Goal: Task Accomplishment & Management: Use online tool/utility

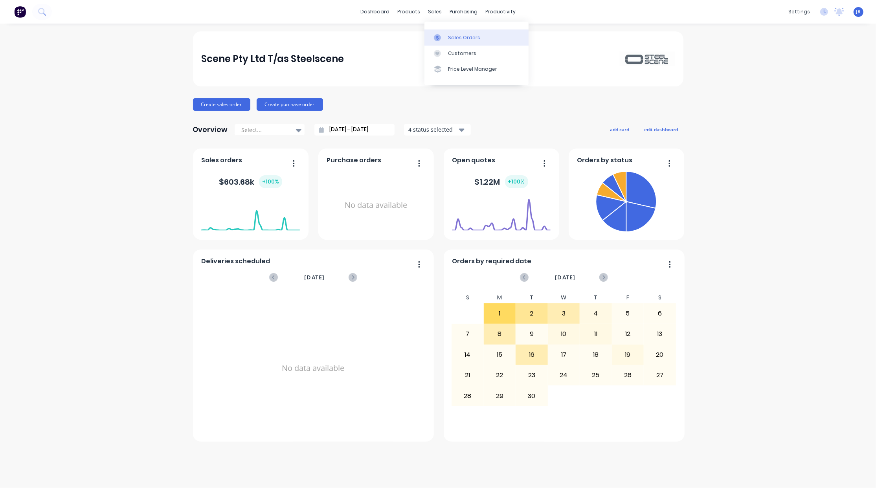
click at [439, 39] on icon at bounding box center [437, 37] width 7 height 7
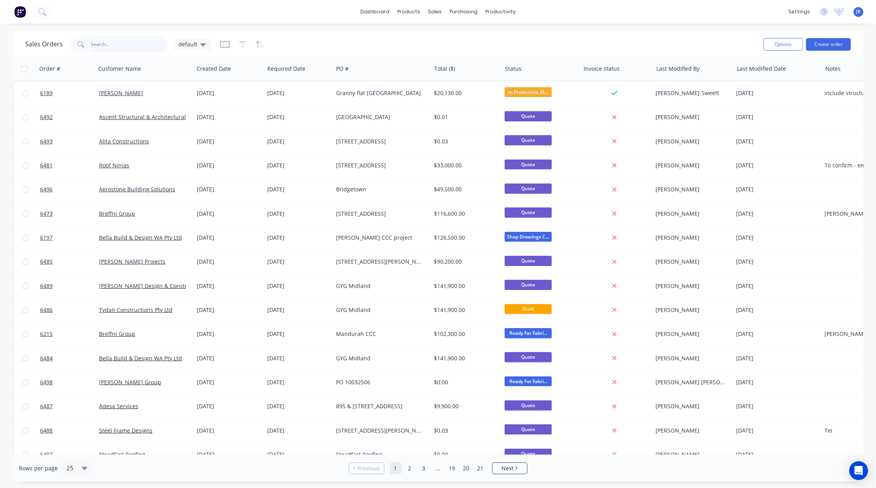
click at [105, 43] on input "text" at bounding box center [129, 45] width 77 height 16
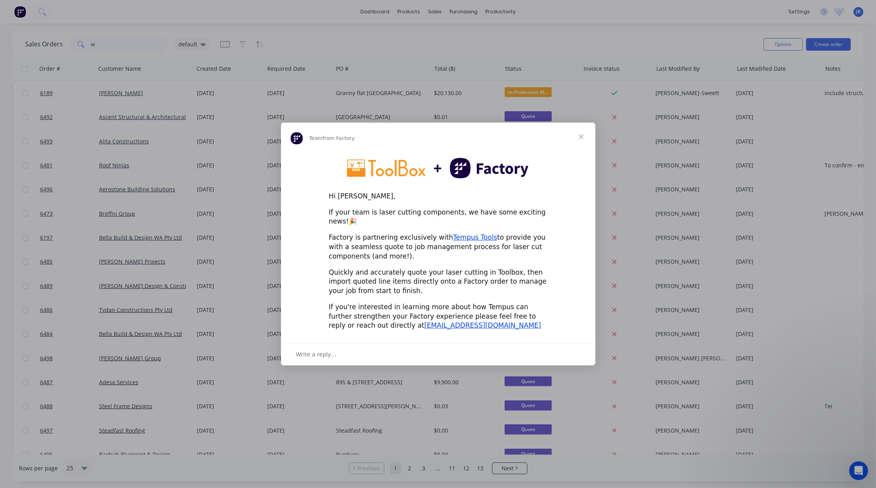
click at [577, 141] on span "Close" at bounding box center [581, 137] width 28 height 28
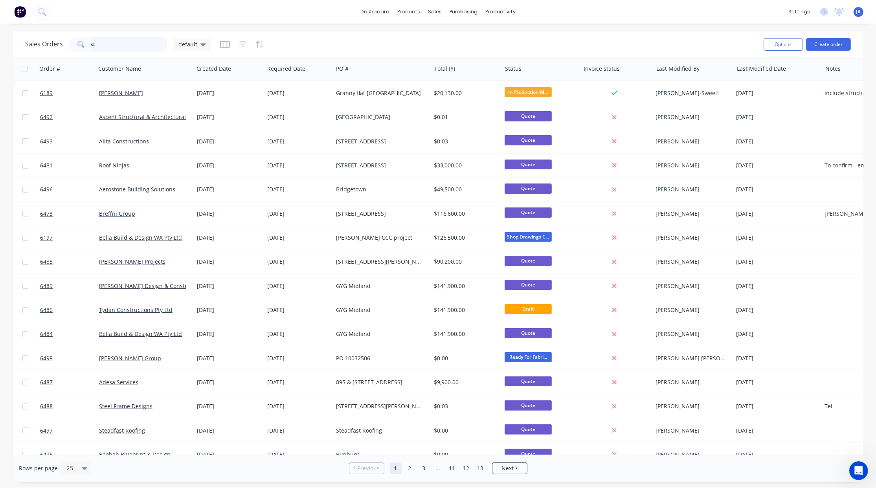
click at [134, 42] on input "st" at bounding box center [129, 45] width 77 height 16
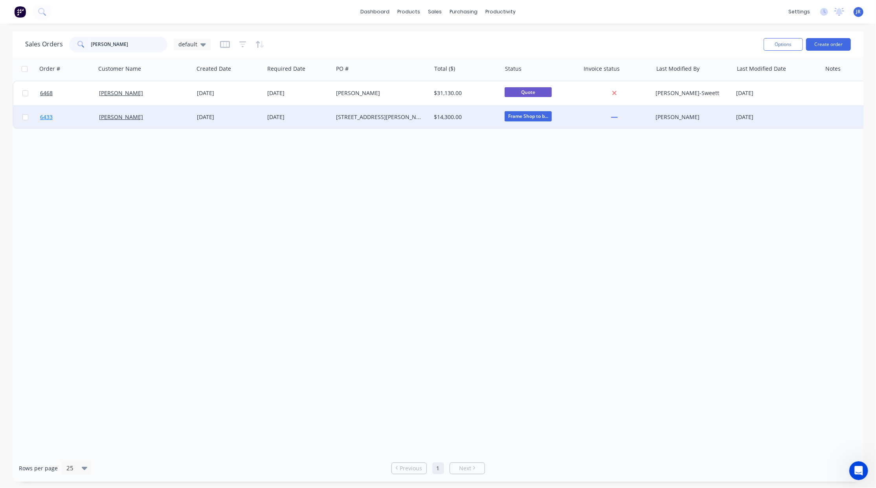
type input "[PERSON_NAME]"
click at [43, 114] on span "6433" at bounding box center [46, 117] width 13 height 8
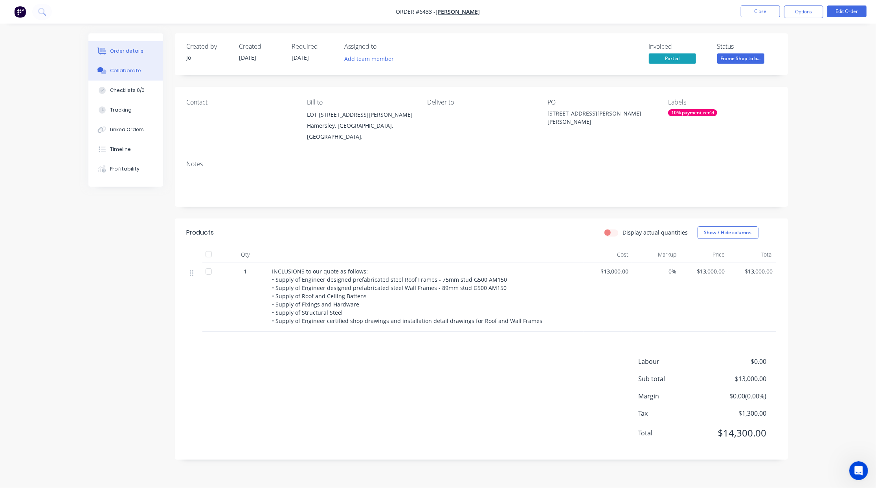
click at [119, 68] on div "Collaborate" at bounding box center [125, 70] width 31 height 7
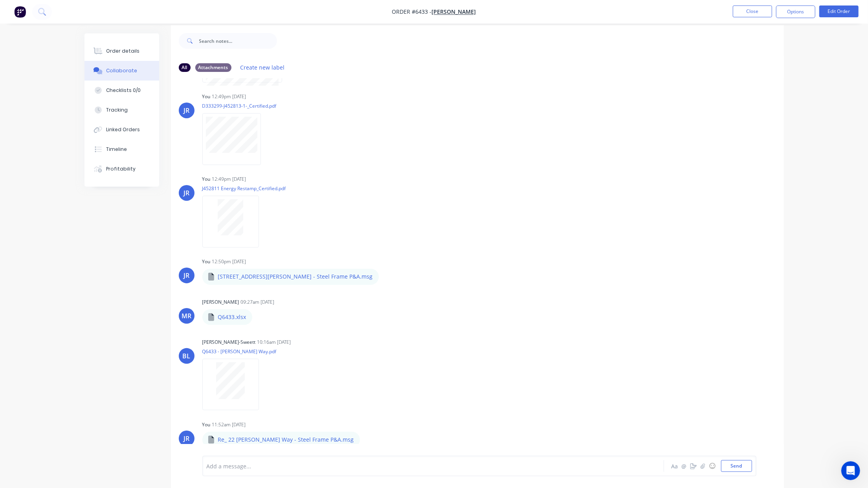
scroll to position [13, 0]
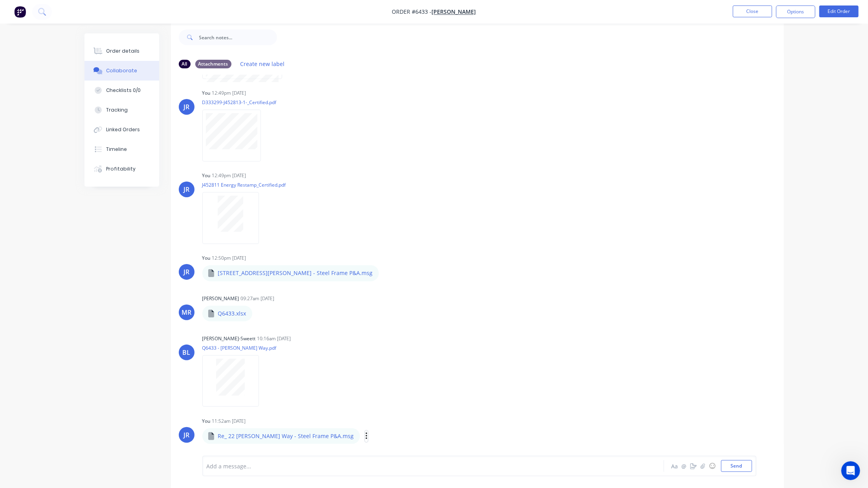
click at [366, 436] on icon "button" at bounding box center [367, 436] width 2 height 9
click at [374, 421] on button "Download" at bounding box center [418, 417] width 88 height 18
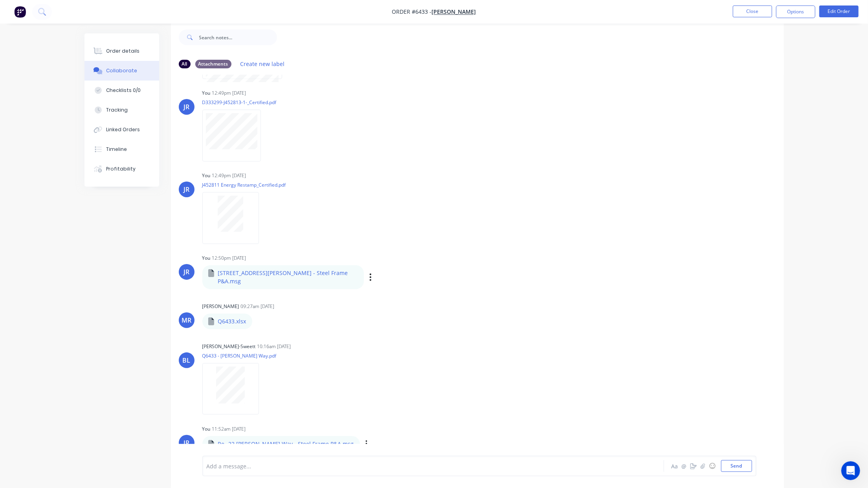
click at [633, 278] on div "JR You 12:50pm [DATE] 22 [PERSON_NAME] Way - Steel Frame P&A.msg 22 [PERSON_NAM…" at bounding box center [477, 270] width 613 height 37
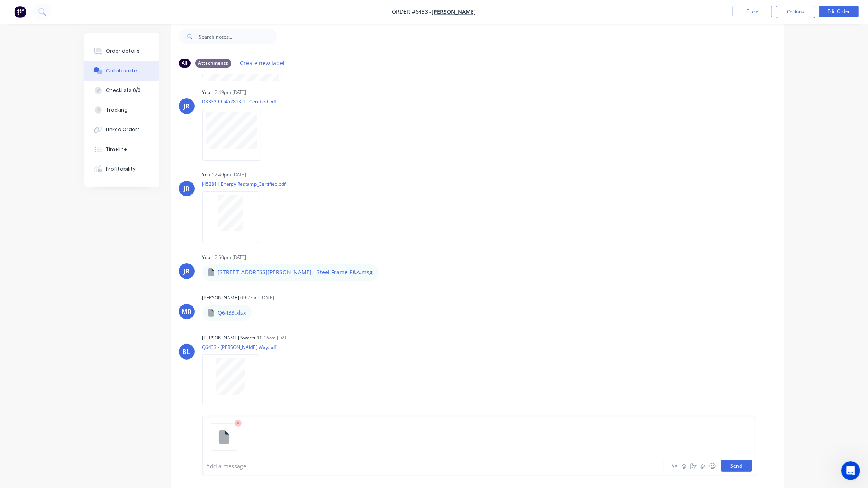
click at [738, 462] on button "Send" at bounding box center [736, 466] width 31 height 12
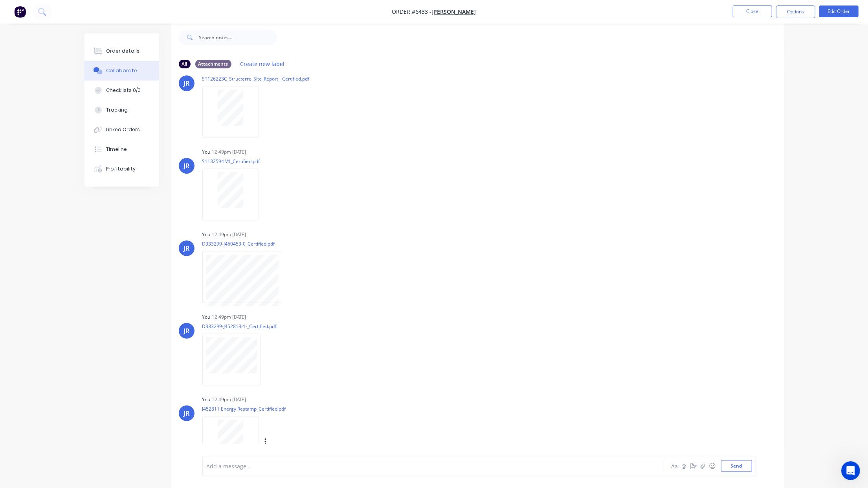
scroll to position [0, 0]
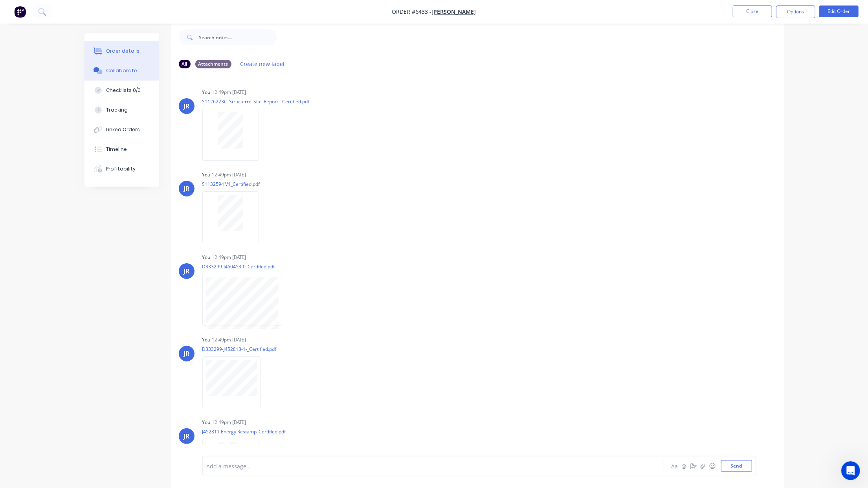
click at [117, 60] on div "Order details Collaborate Checklists 0/0 Tracking Linked Orders Timeline Profit…" at bounding box center [122, 109] width 75 height 153
click at [122, 55] on button "Order details" at bounding box center [122, 51] width 75 height 20
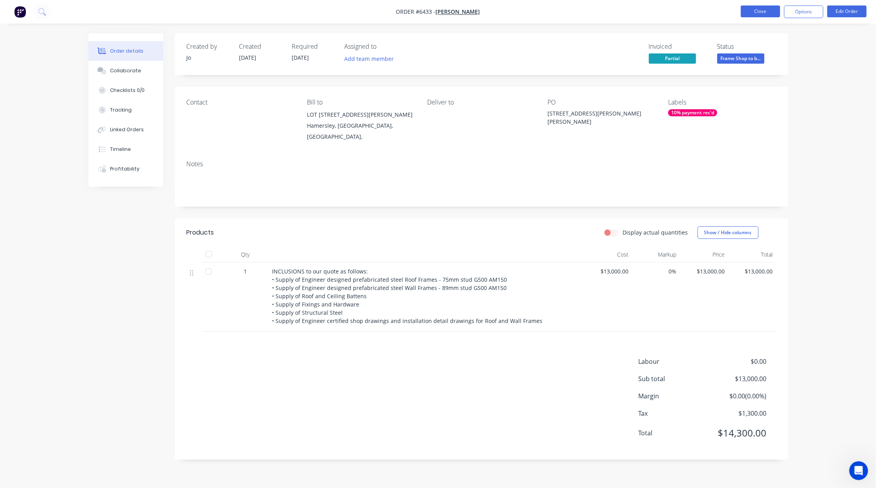
click at [760, 10] on button "Close" at bounding box center [760, 12] width 39 height 12
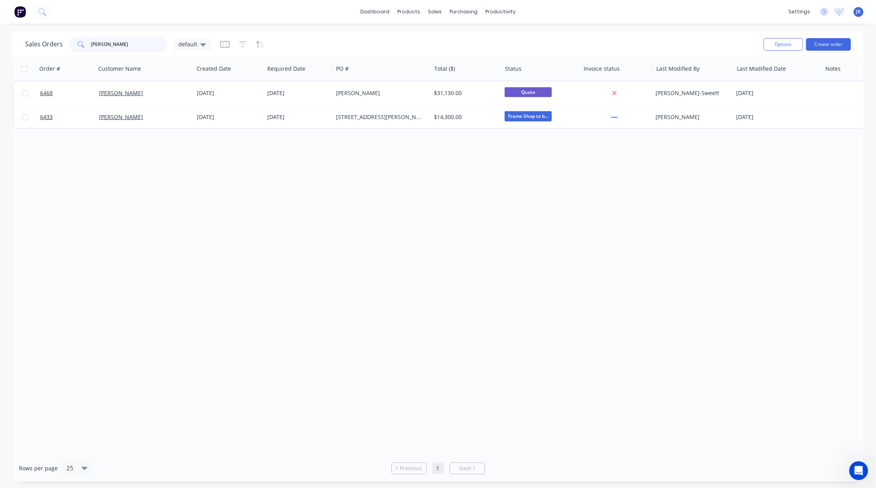
drag, startPoint x: 120, startPoint y: 42, endPoint x: -97, endPoint y: 30, distance: 217.8
click at [0, 30] on html "dashboard products sales purchasing productivity dashboard products Product Cat…" at bounding box center [438, 244] width 876 height 488
type input "[PERSON_NAME]"
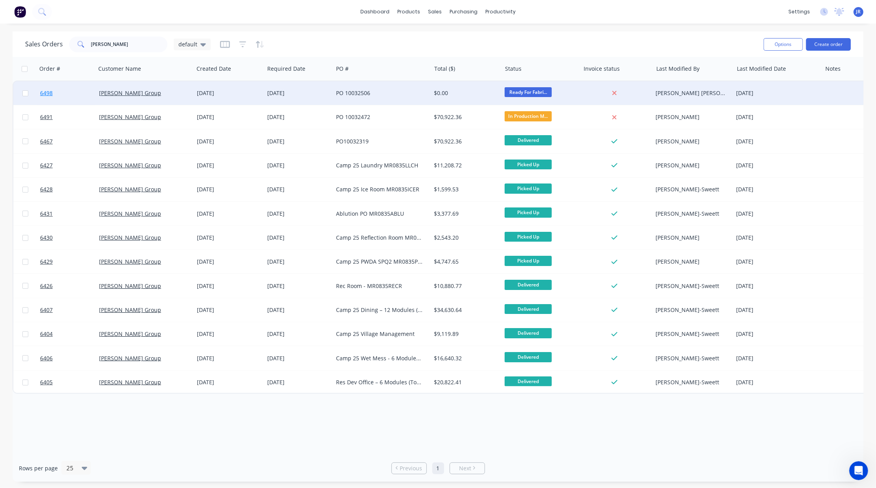
click at [44, 93] on span "6498" at bounding box center [46, 93] width 13 height 8
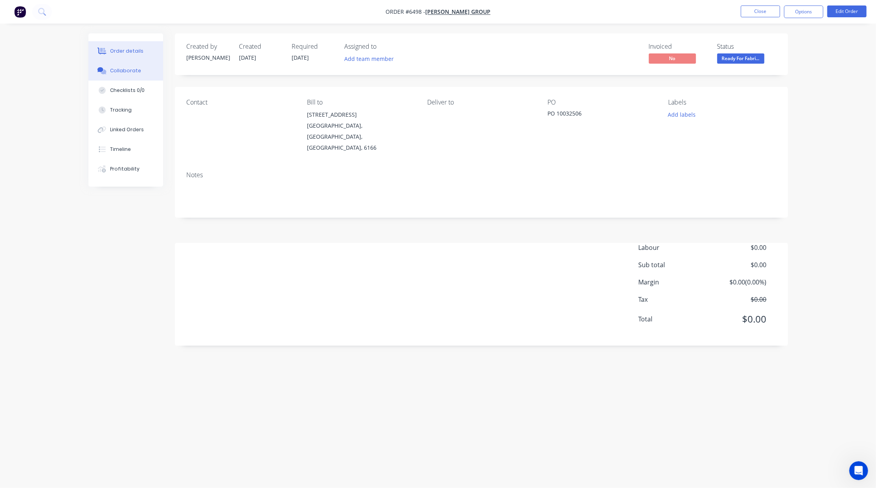
click at [128, 69] on div "Collaborate" at bounding box center [125, 70] width 31 height 7
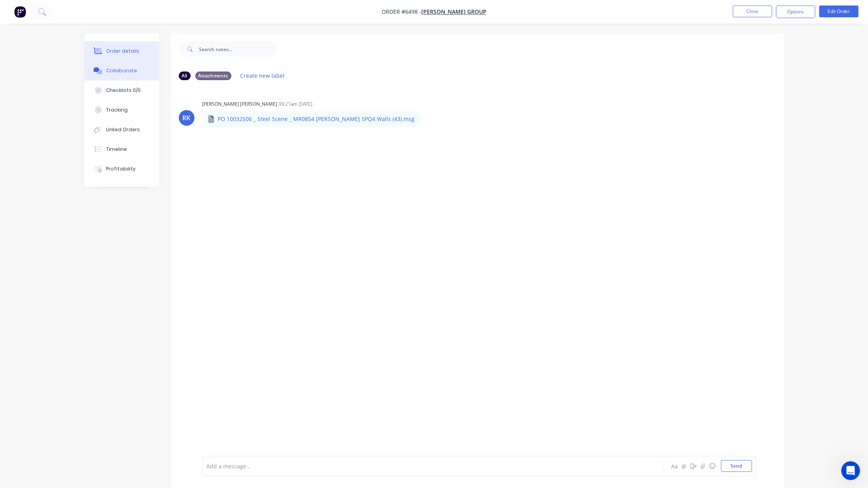
click at [127, 48] on div "Order details" at bounding box center [122, 51] width 33 height 7
